Goal: Transaction & Acquisition: Purchase product/service

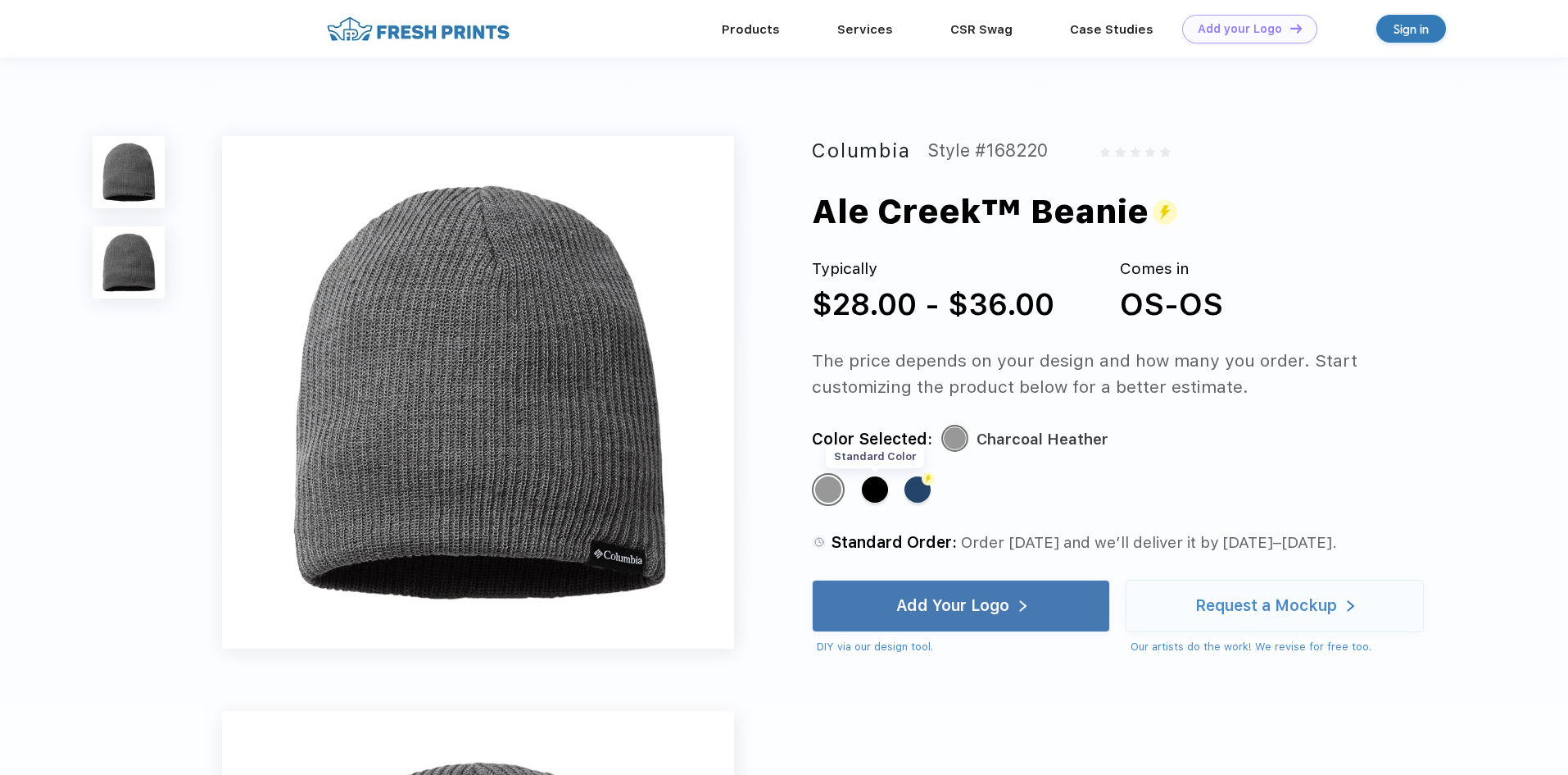
click at [872, 482] on div "Standard Color" at bounding box center [875, 490] width 27 height 27
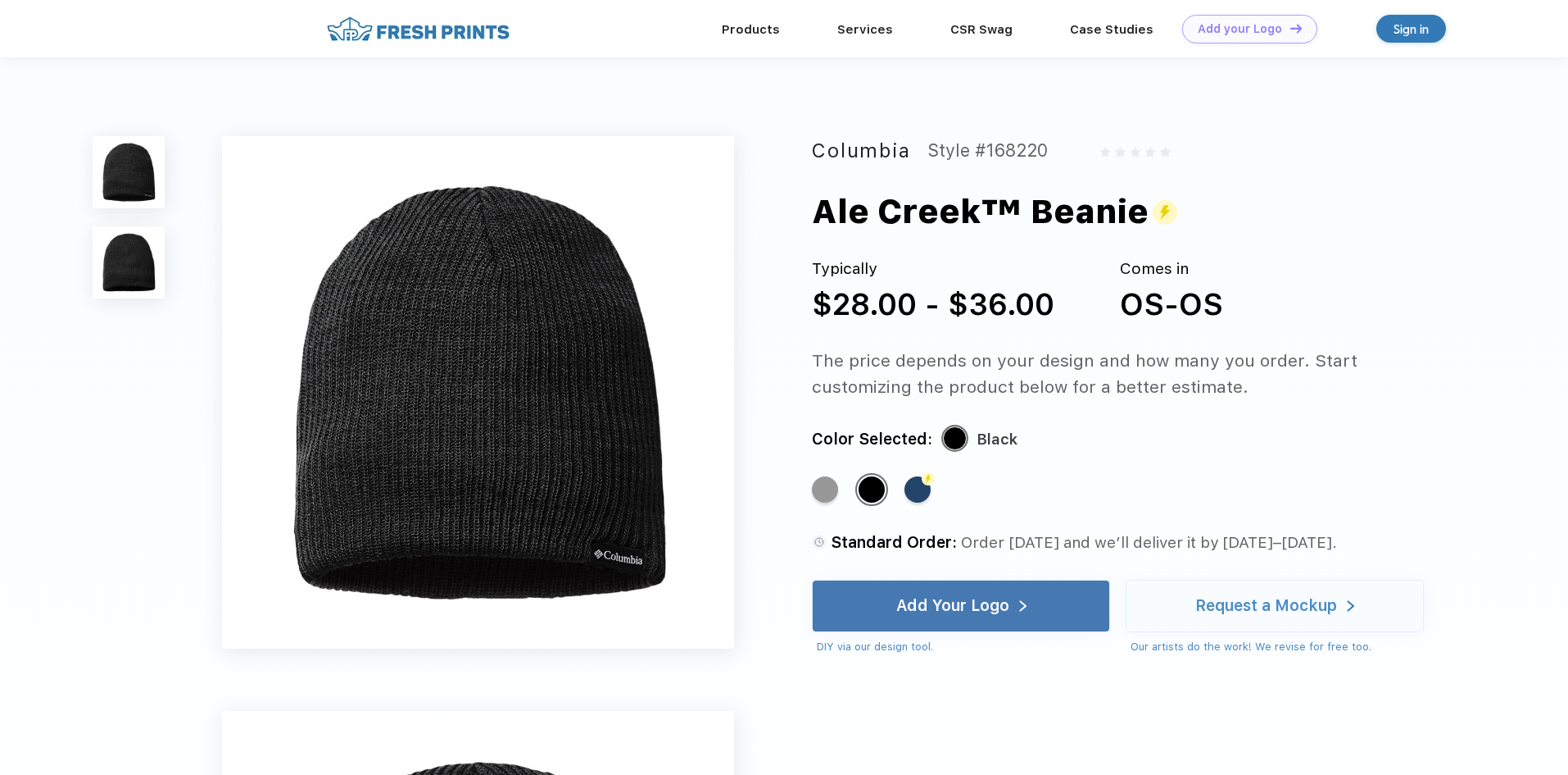
click at [153, 281] on img at bounding box center [129, 262] width 72 height 72
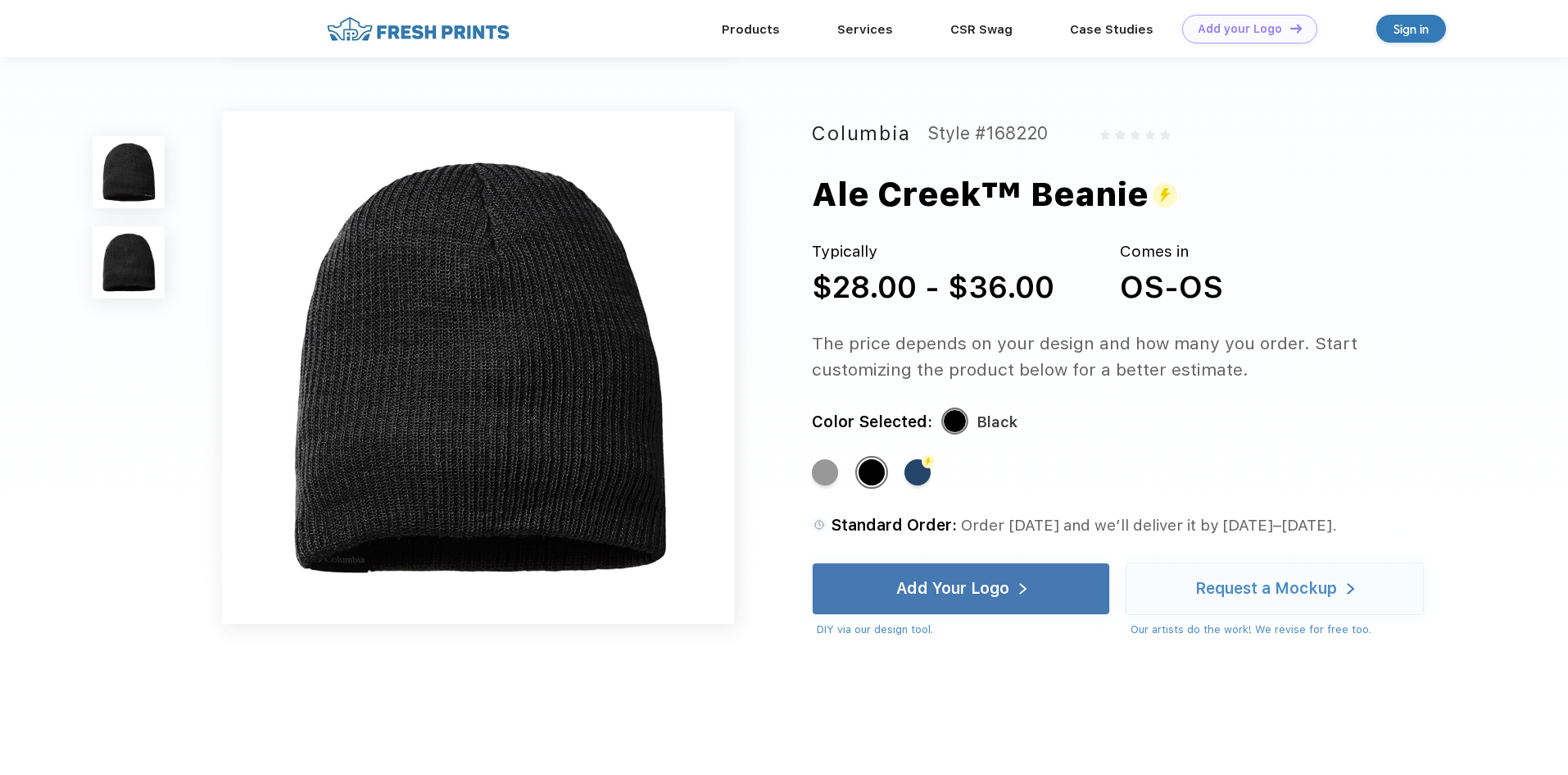
click at [160, 202] on img at bounding box center [129, 172] width 72 height 72
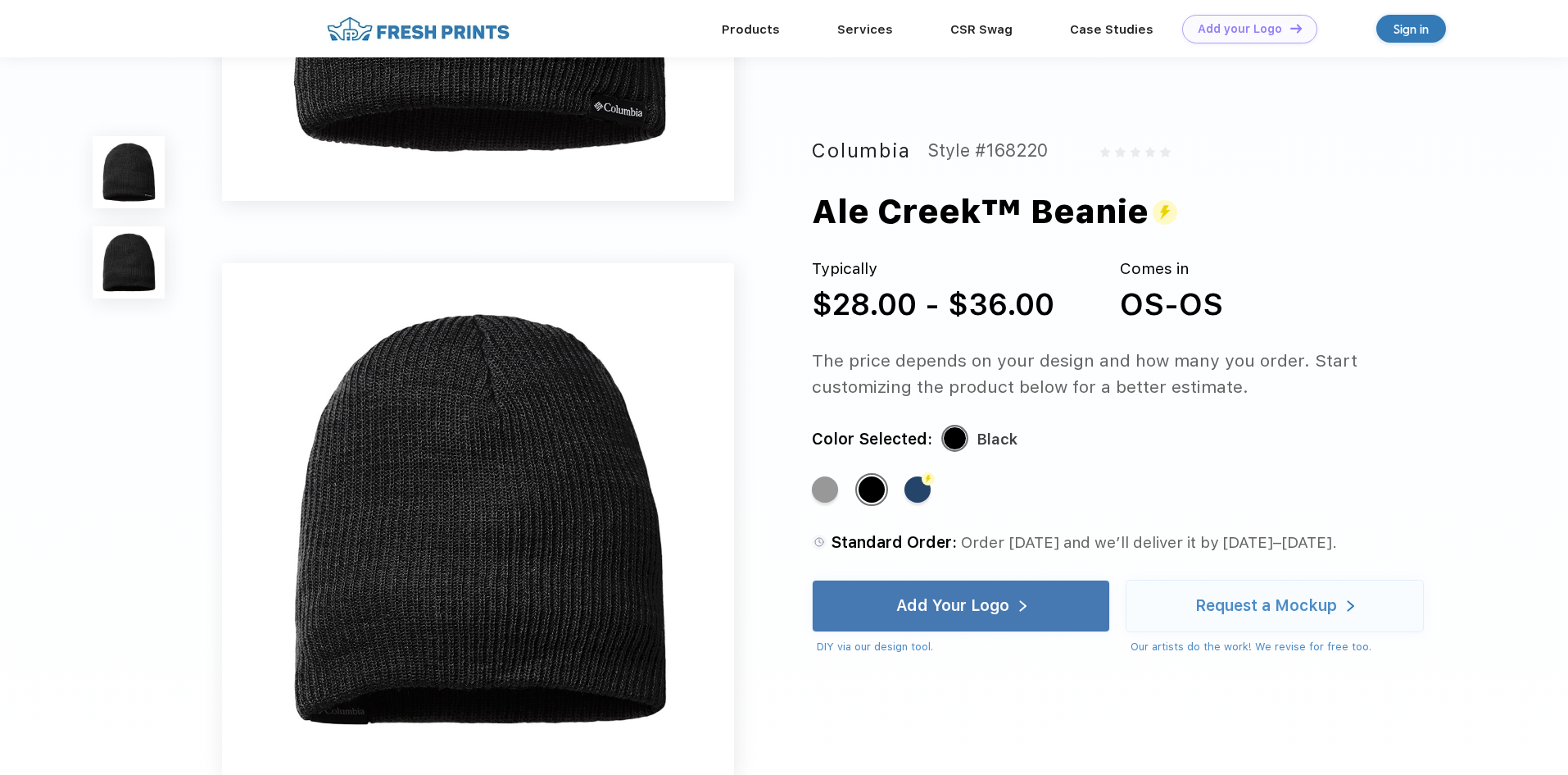
scroll to position [410, 0]
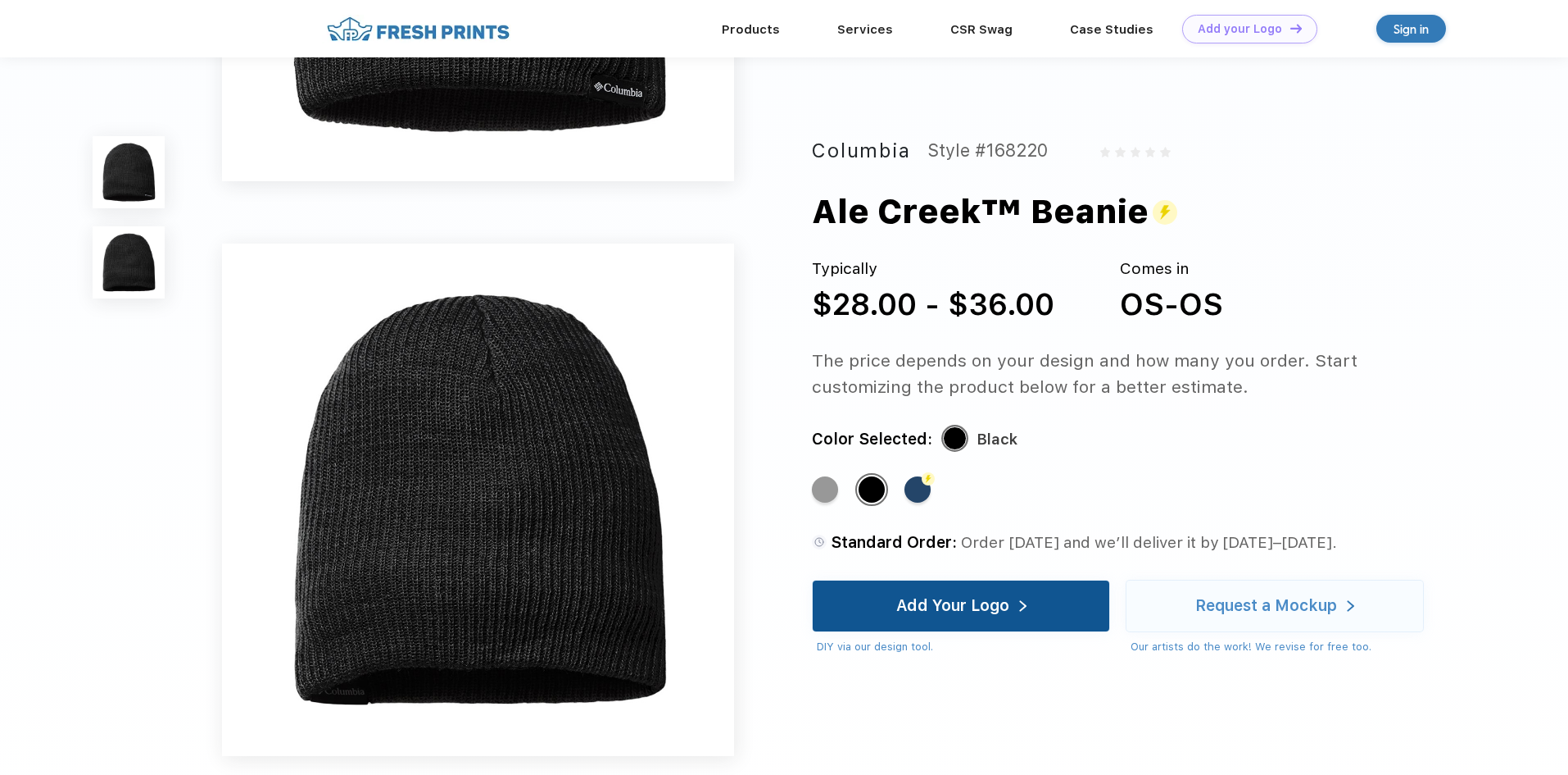
click at [1017, 595] on div "Add Your Logo" at bounding box center [961, 606] width 130 height 51
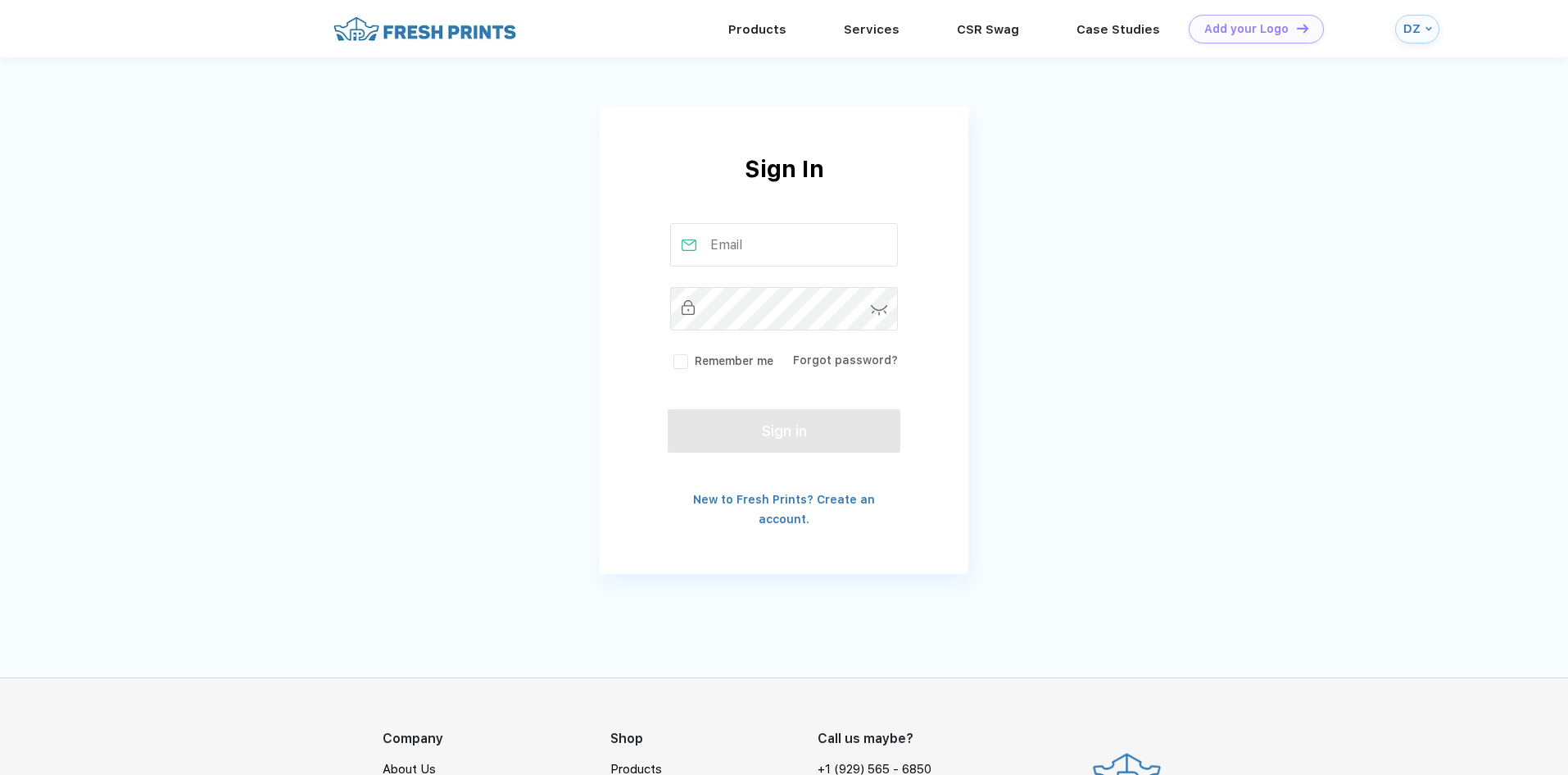
click at [736, 239] on input "text" at bounding box center [784, 245] width 229 height 44
type input "david@monarchrealtygroup.com"
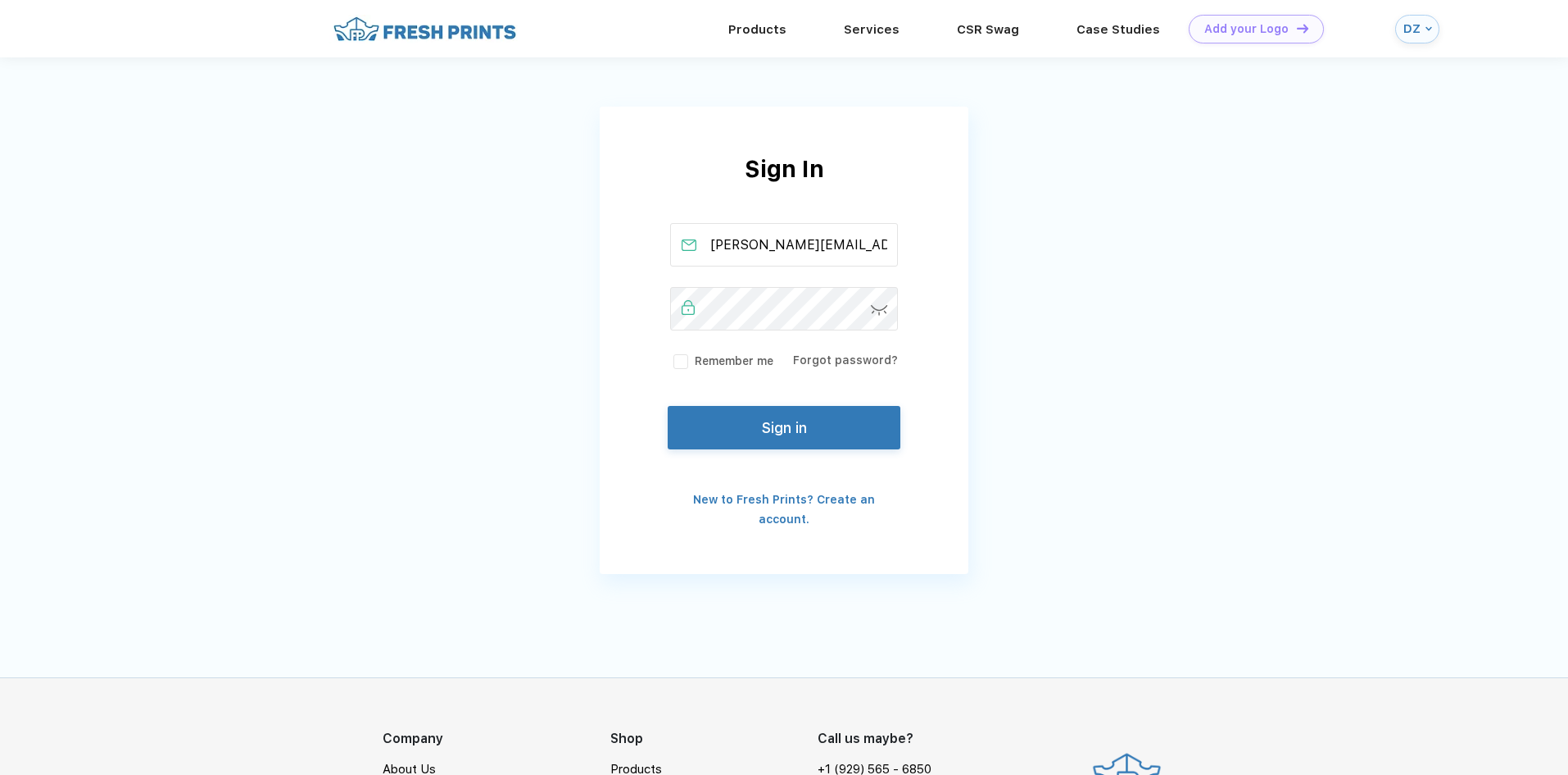
click at [812, 417] on button "Sign in" at bounding box center [784, 427] width 233 height 44
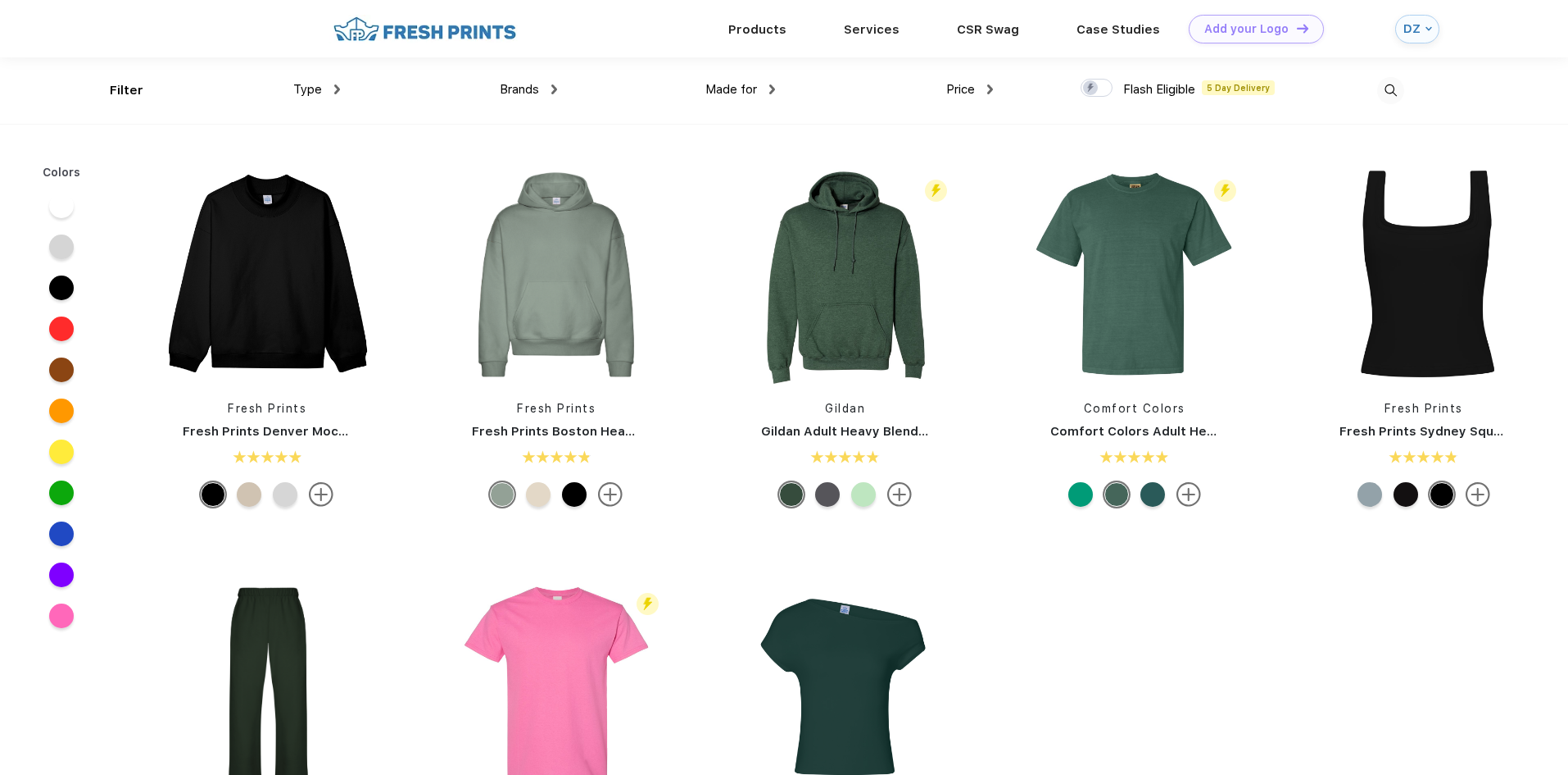
click at [497, 21] on img at bounding box center [424, 29] width 193 height 28
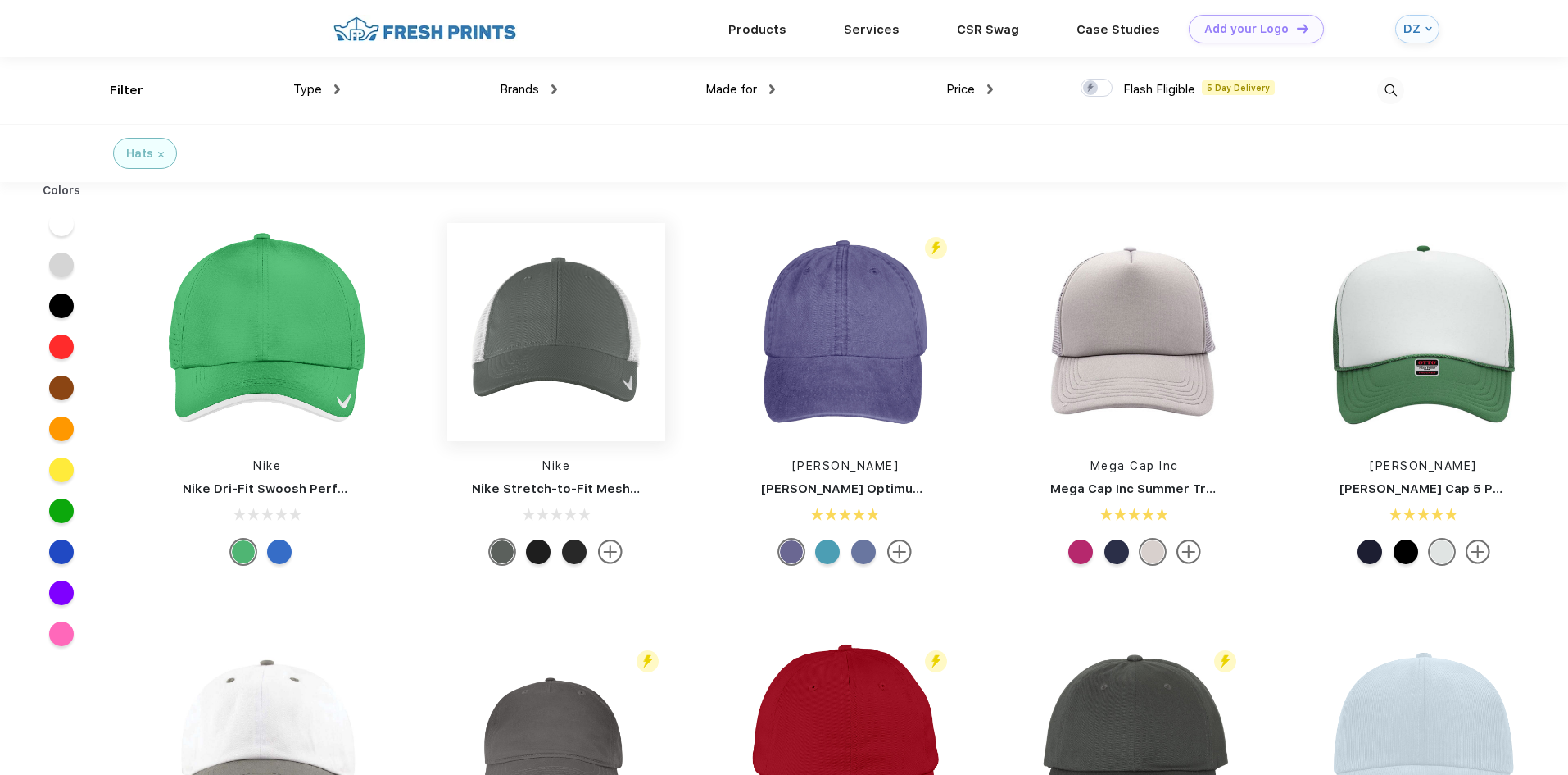
scroll to position [1, 0]
click at [343, 93] on div "Brands Most Popular Brands Moleskine Hydroflask Marine Layer S'well Vineyard Vi…" at bounding box center [449, 90] width 218 height 66
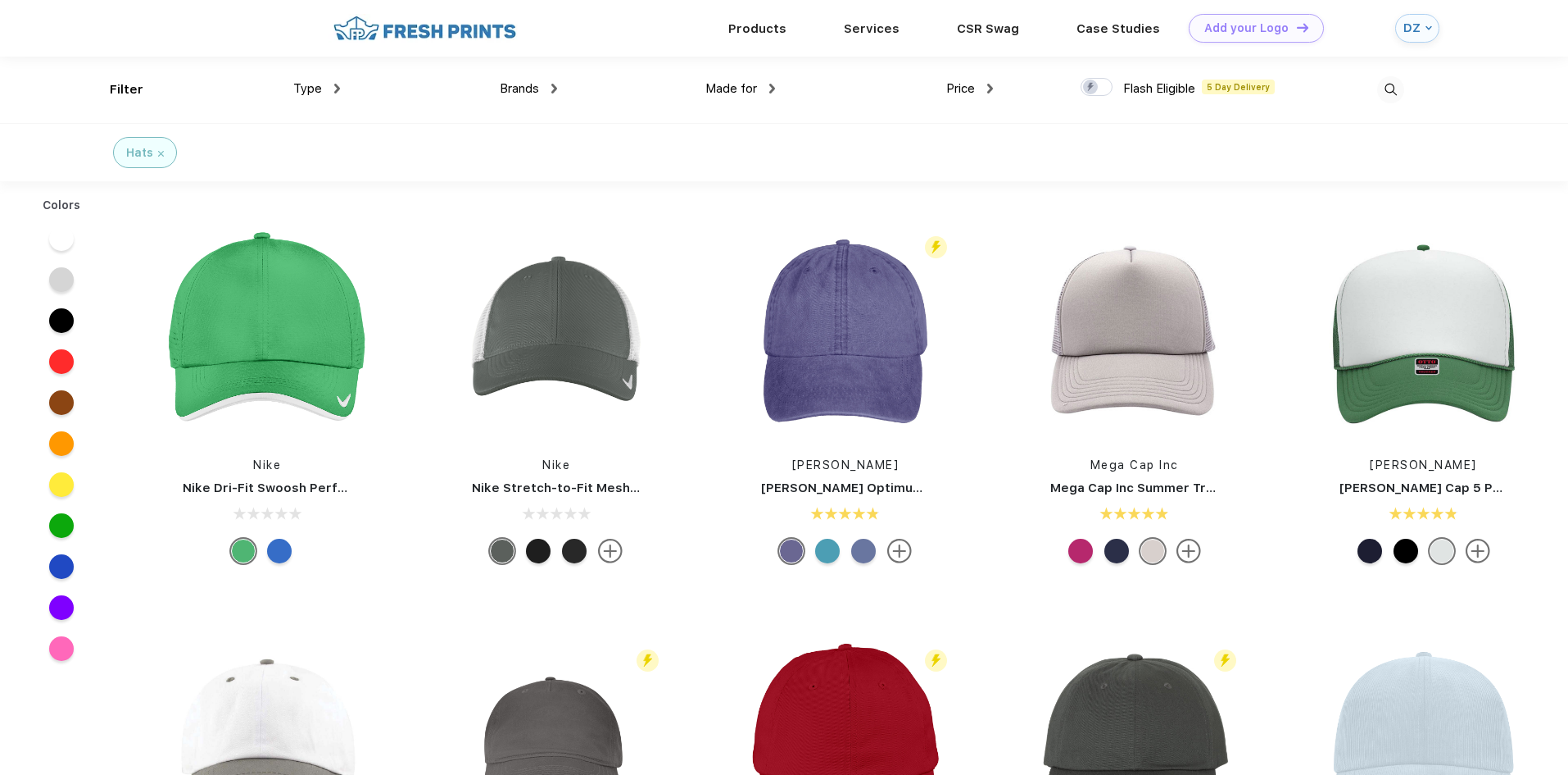
click at [332, 85] on div "Type" at bounding box center [316, 89] width 47 height 19
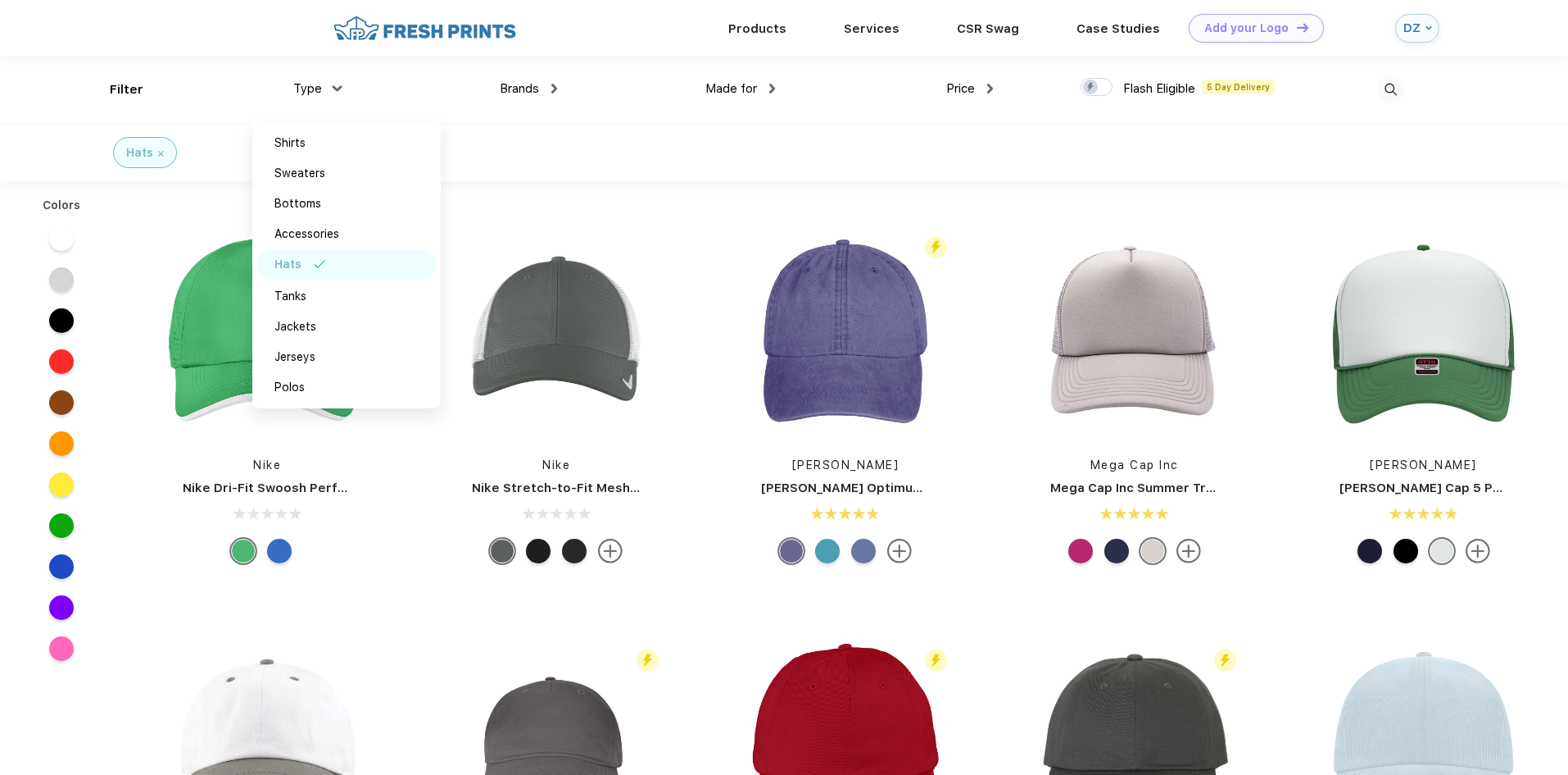
click at [131, 81] on div "Type Shirts Sweaters Bottoms Accessories Hats Tanks Jackets Jerseys Polos" at bounding box center [232, 90] width 218 height 66
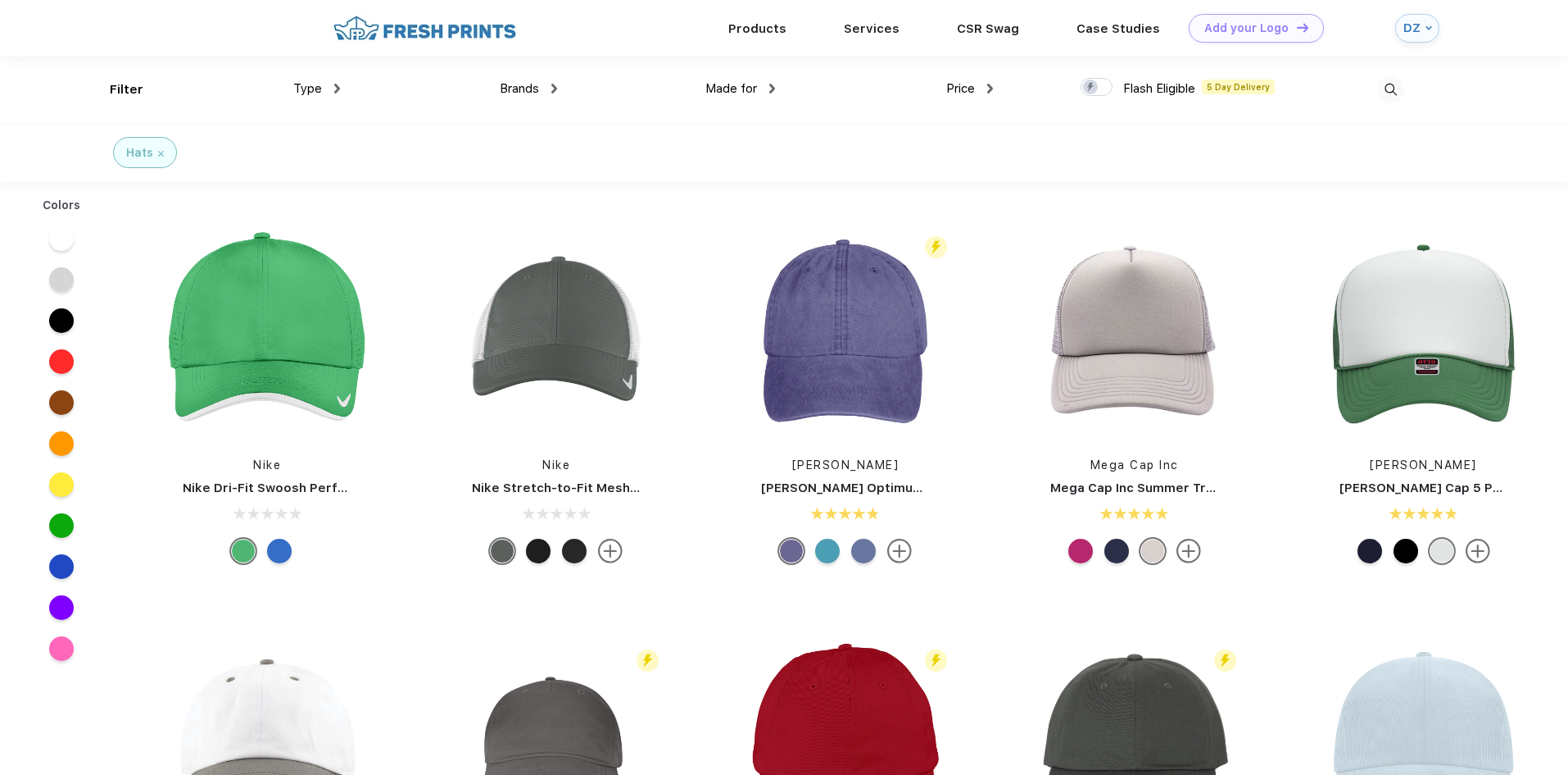
click at [125, 96] on div "Type Shirts Sweaters Bottoms Accessories Hats Tanks Jackets Jerseys Polos" at bounding box center [232, 90] width 218 height 66
click at [119, 85] on div "Filter" at bounding box center [126, 90] width 33 height 19
click at [163, 85] on div "Type Shirts Sweaters Bottoms Accessories Hats Tanks Jackets Jerseys Polos" at bounding box center [232, 90] width 218 height 66
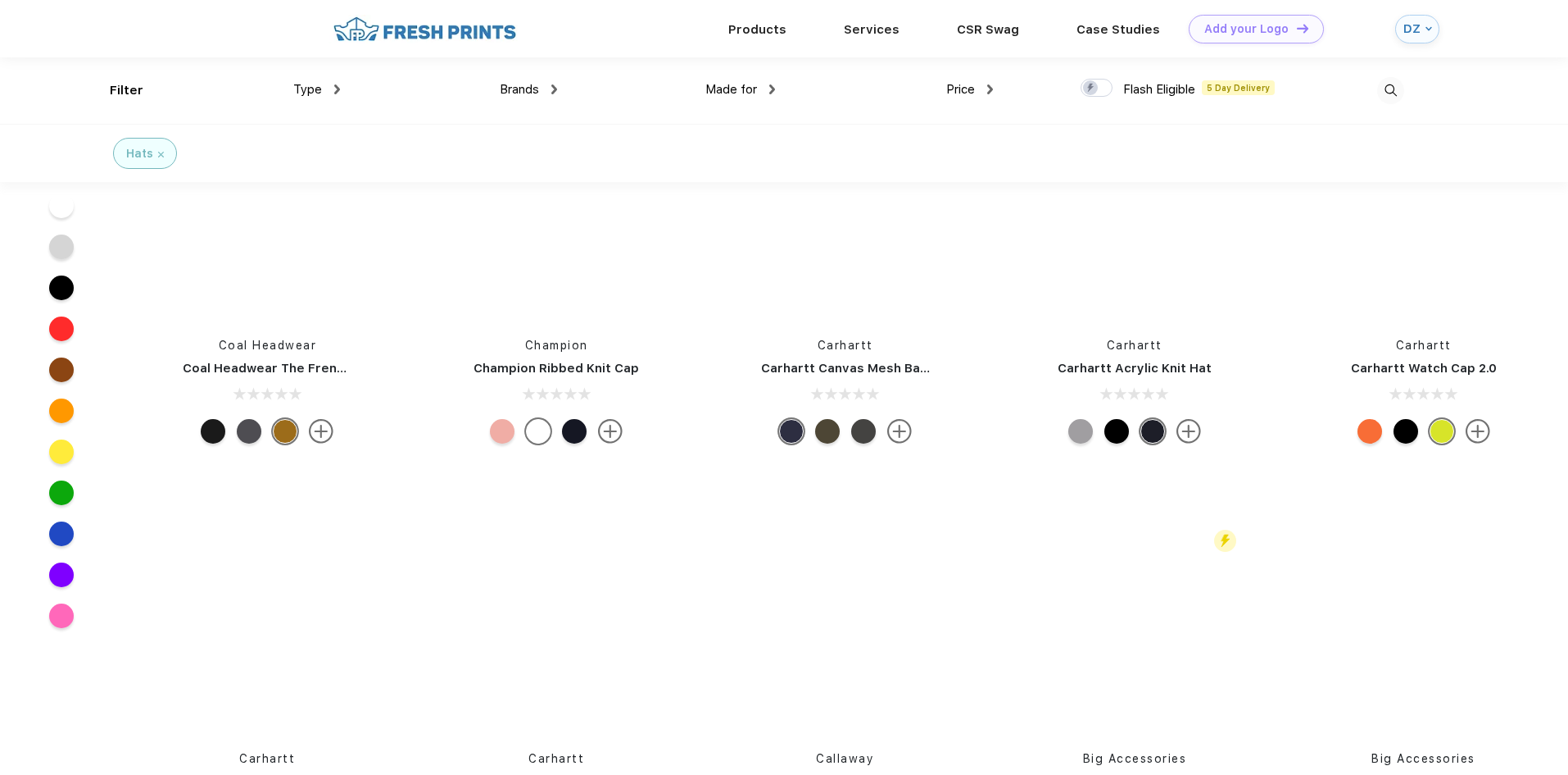
scroll to position [7953, 0]
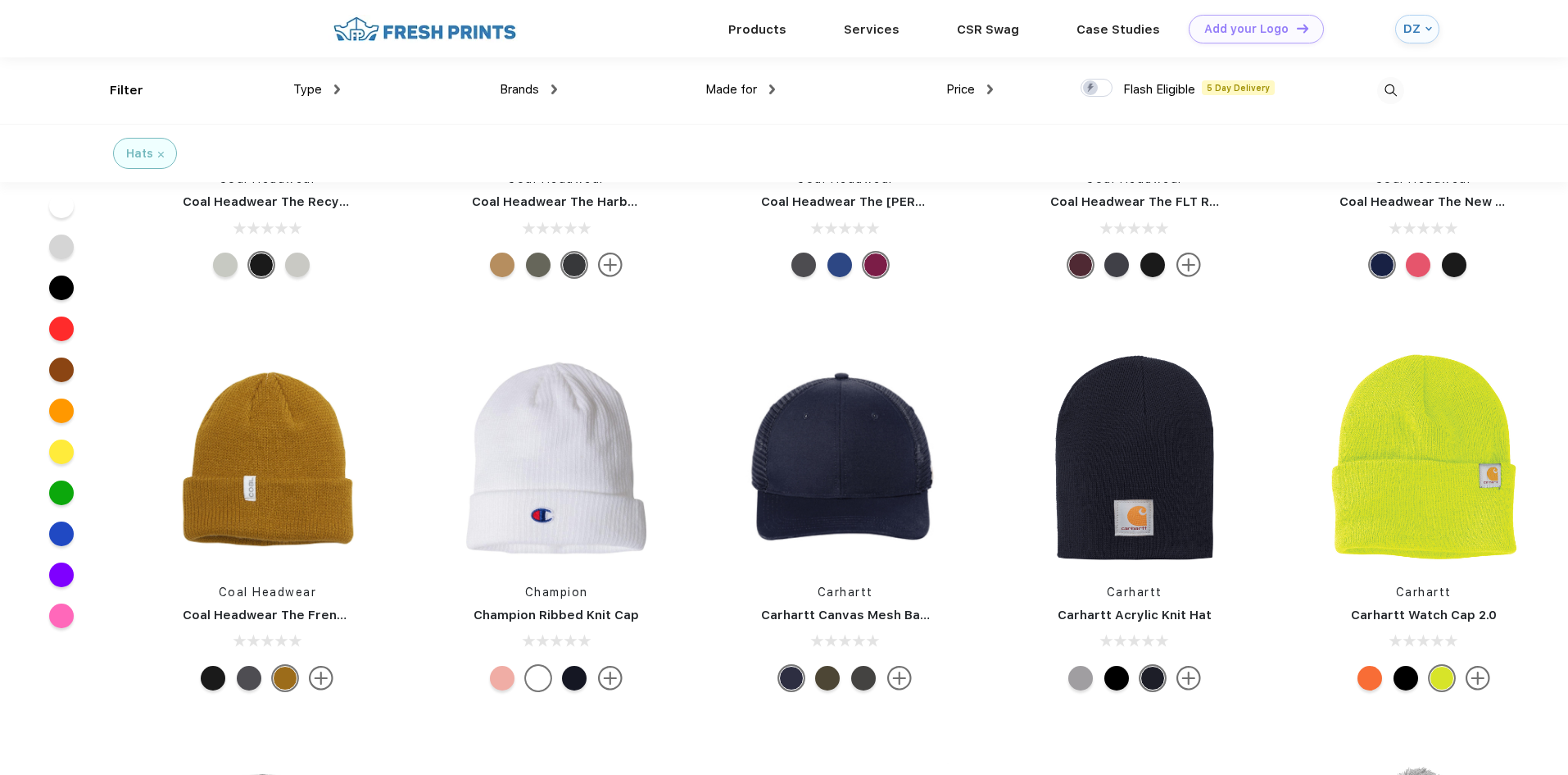
click at [522, 84] on span "Brands" at bounding box center [519, 89] width 39 height 15
click at [561, 86] on div "Made for Unisex Women Men Youth" at bounding box center [666, 90] width 218 height 66
click at [554, 85] on img at bounding box center [554, 89] width 6 height 9
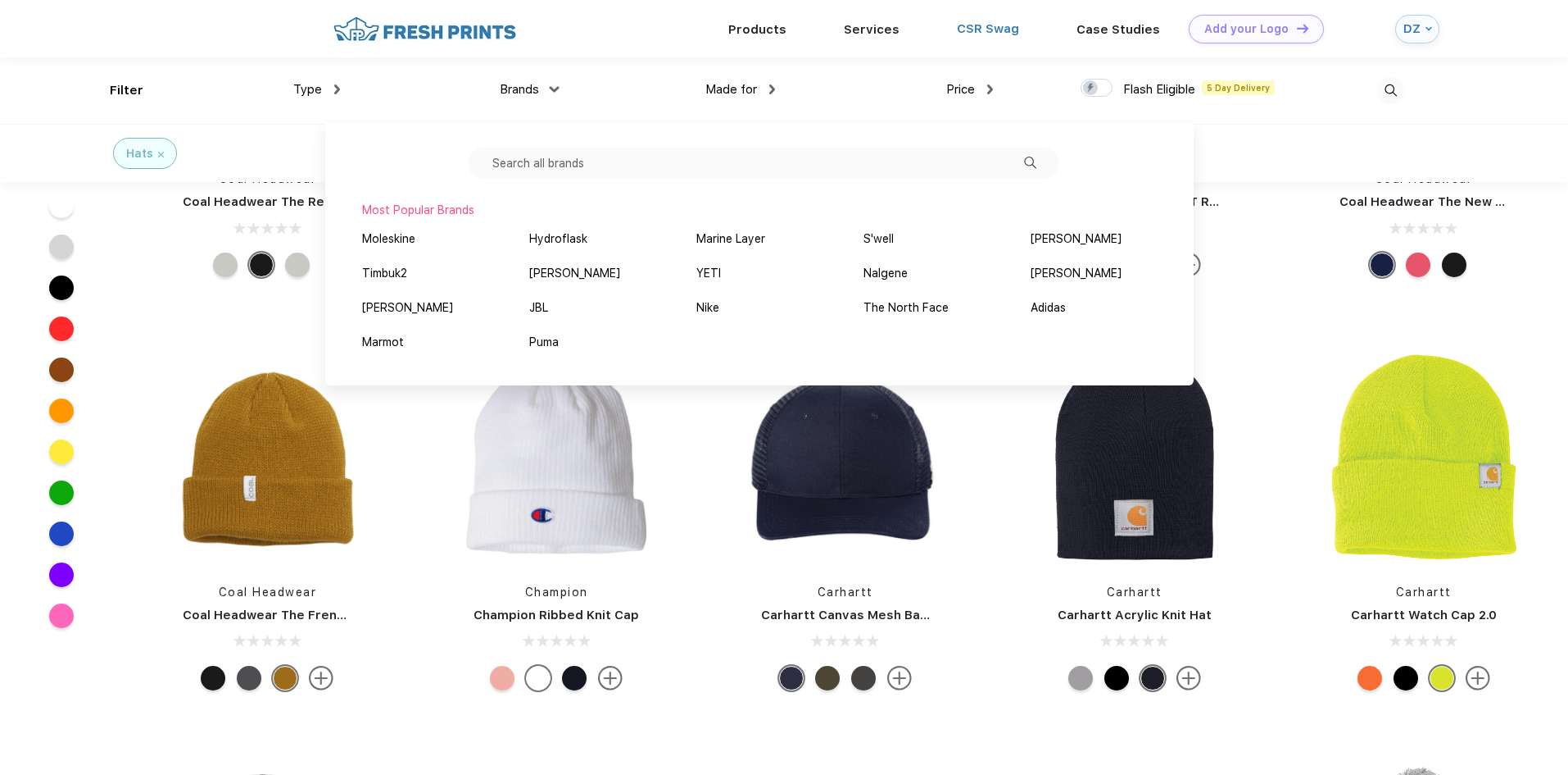
click at [995, 25] on link "CSR Swag" at bounding box center [988, 28] width 63 height 15
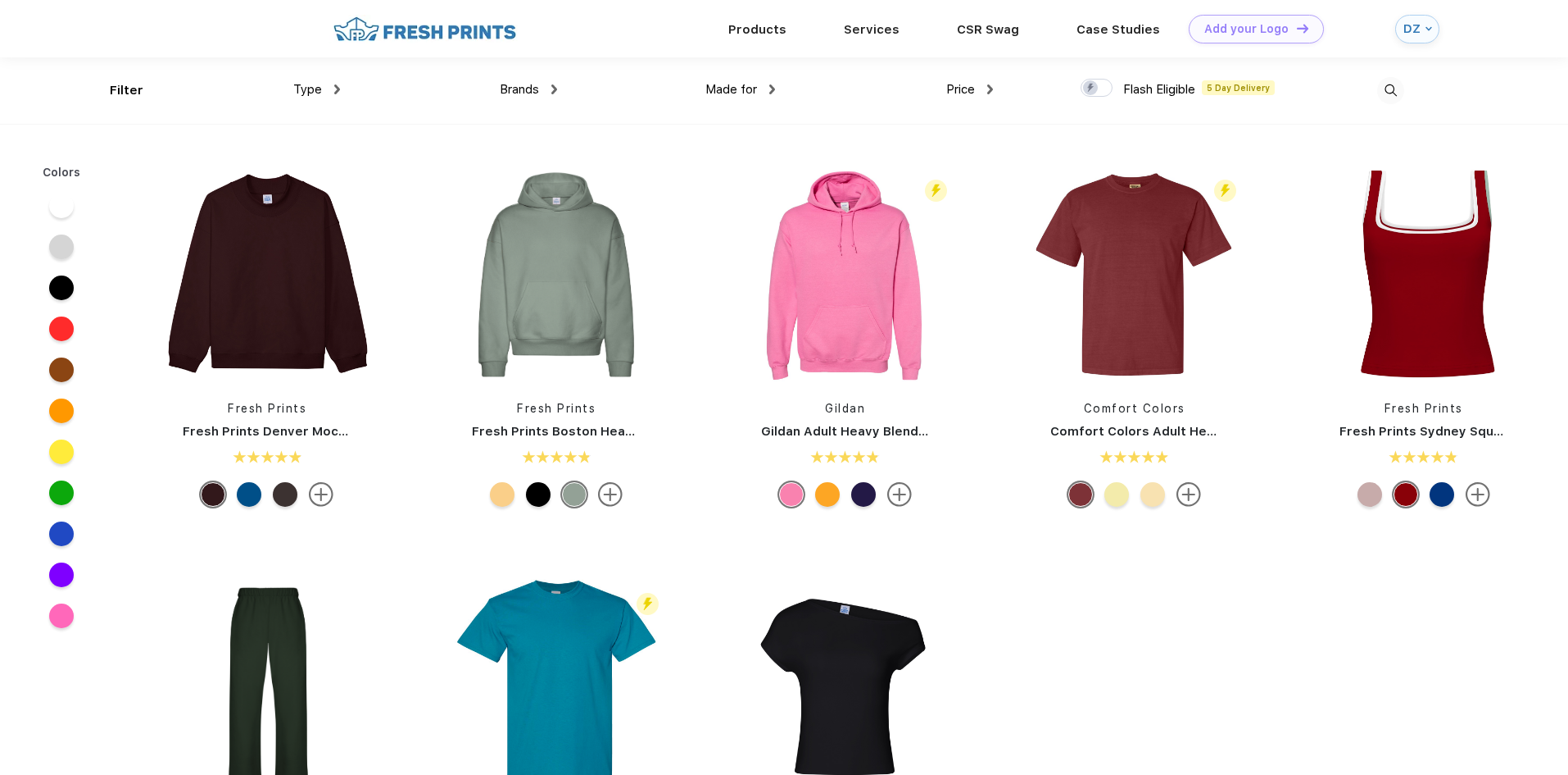
scroll to position [1, 0]
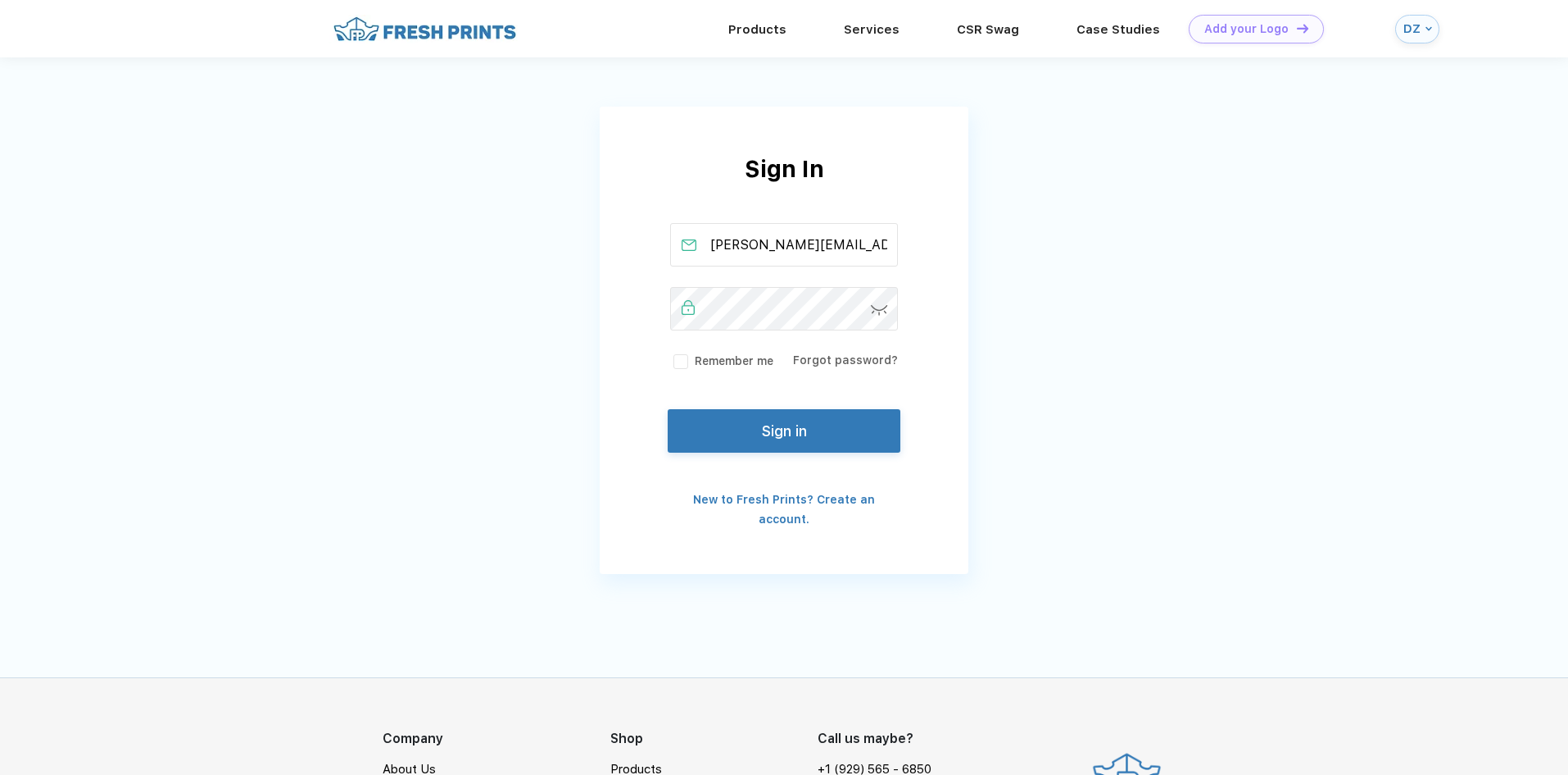
scroll to position [0, 23]
click at [752, 415] on button "Sign in" at bounding box center [784, 427] width 233 height 44
